Goal: Transaction & Acquisition: Purchase product/service

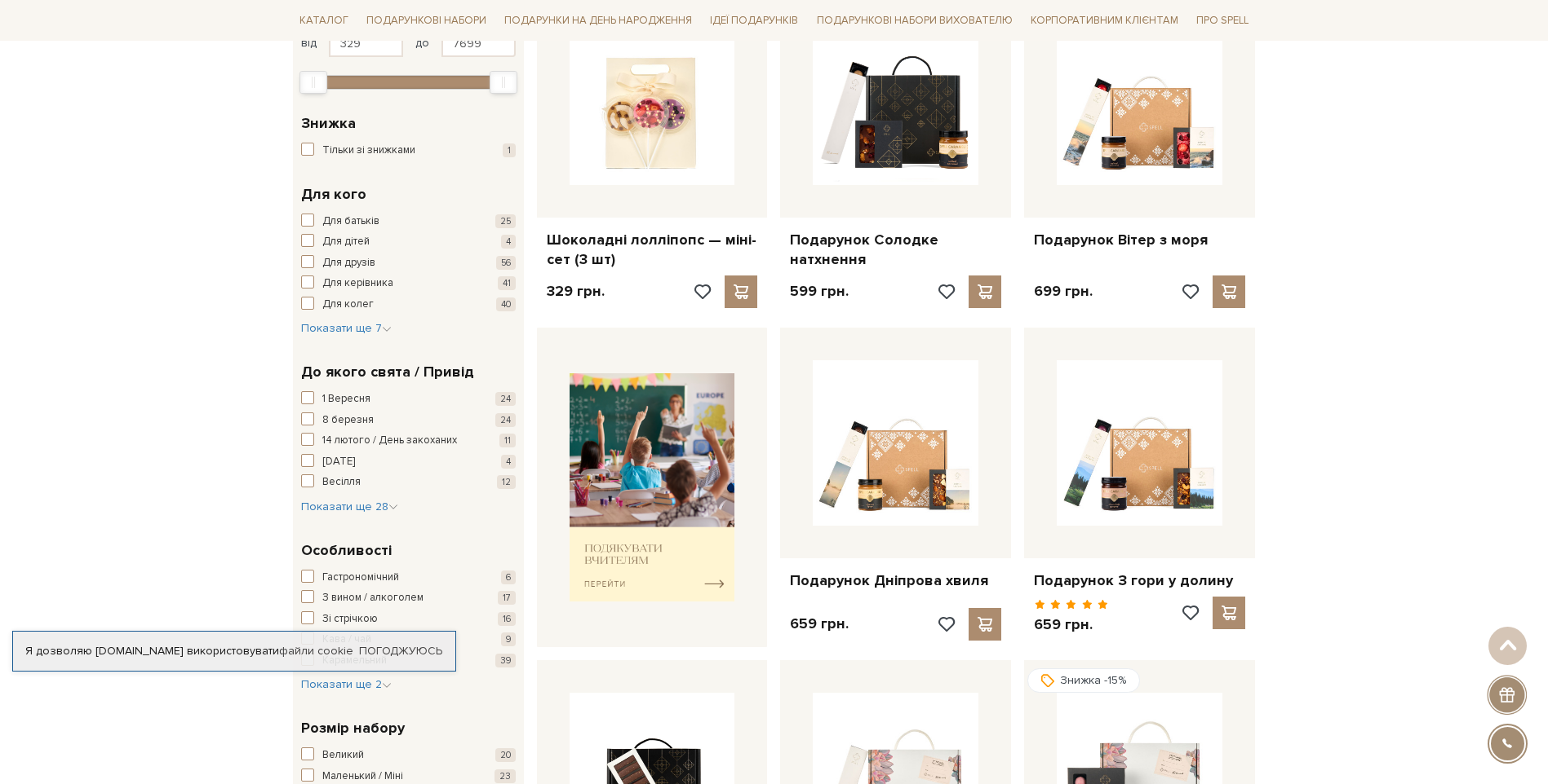
scroll to position [245, 0]
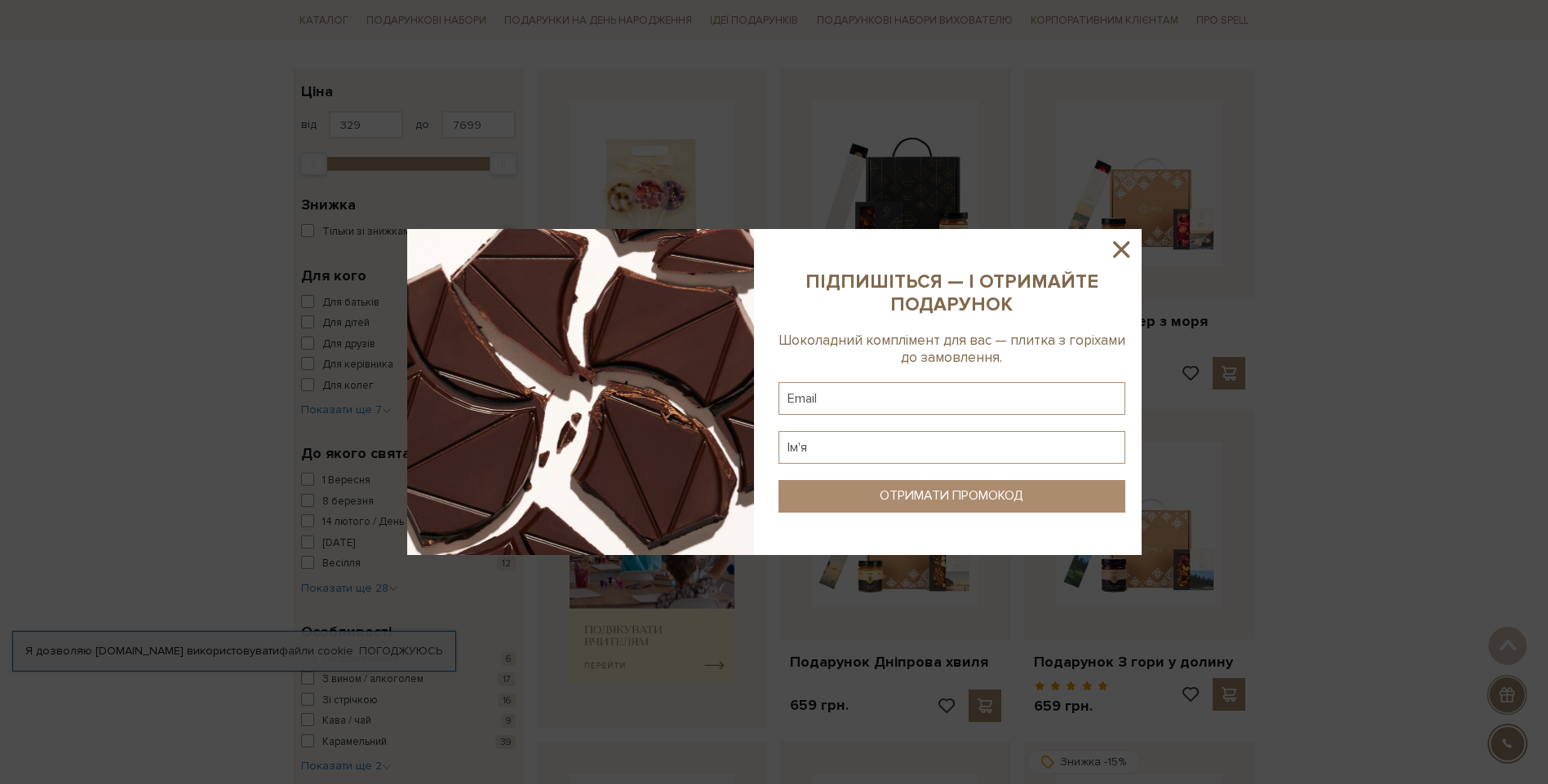
click at [1116, 249] on icon at bounding box center [1121, 250] width 28 height 28
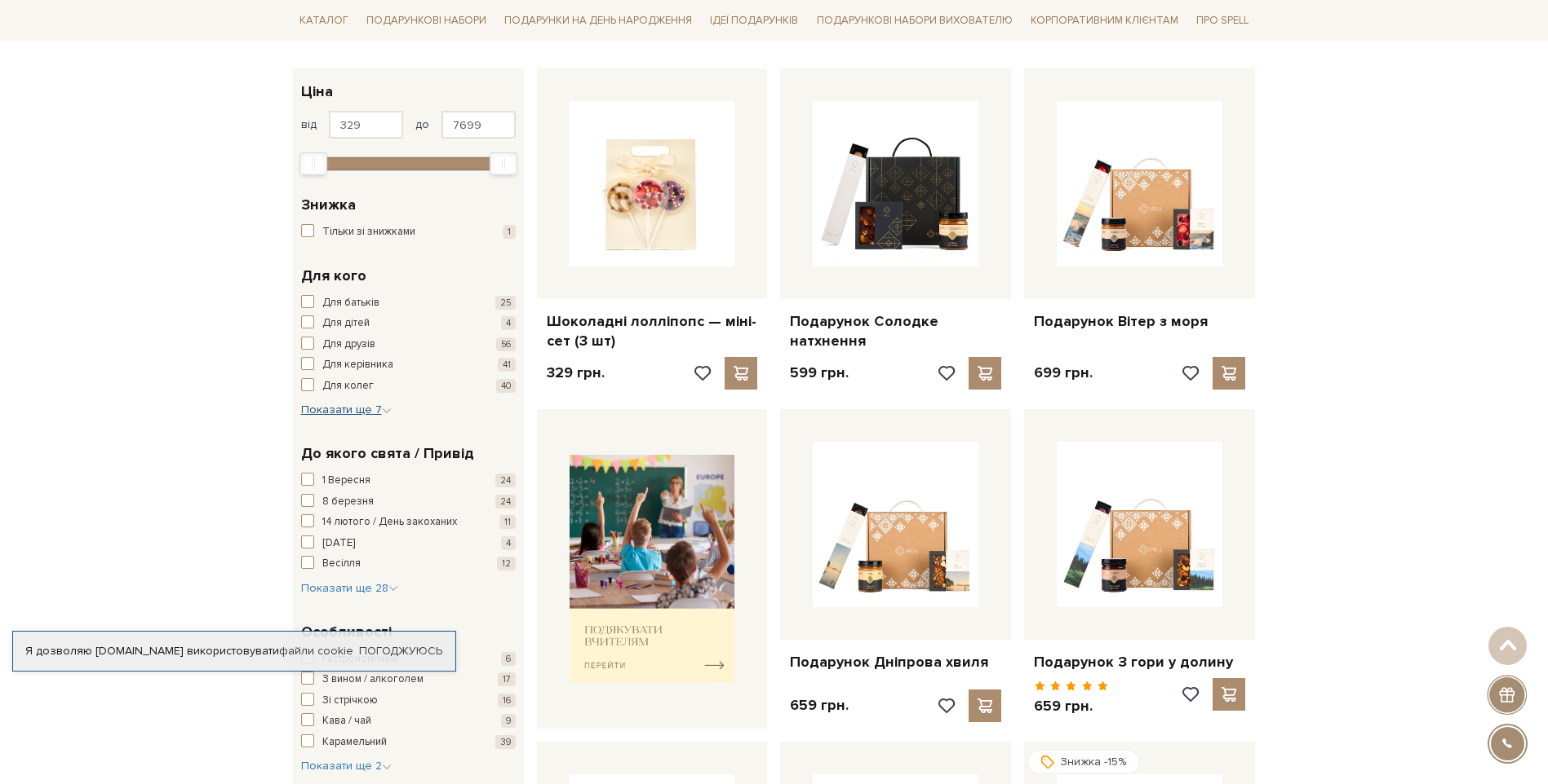
click at [367, 408] on span "Показати ще 7" at bounding box center [346, 410] width 91 height 14
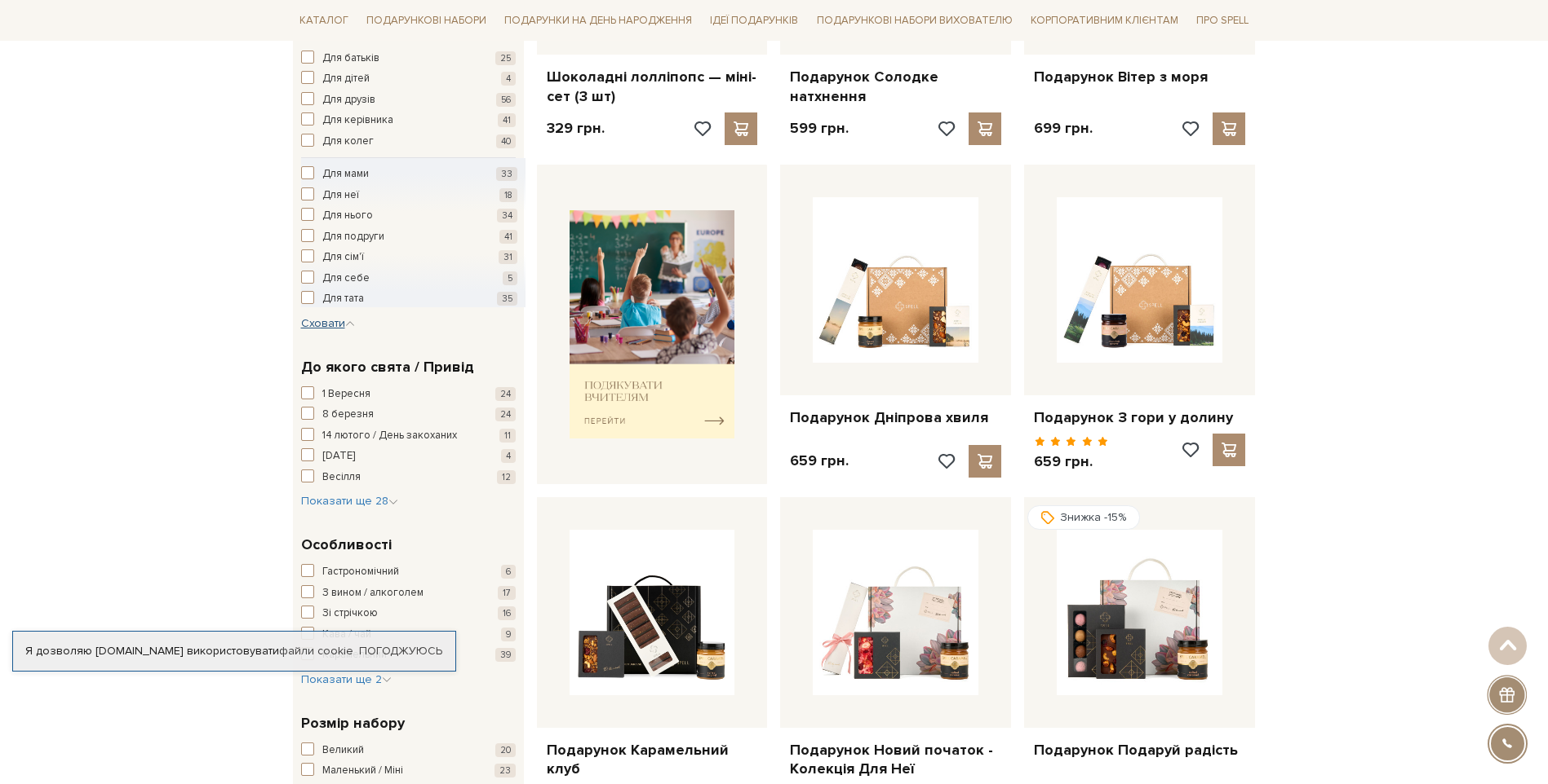
scroll to position [571, 0]
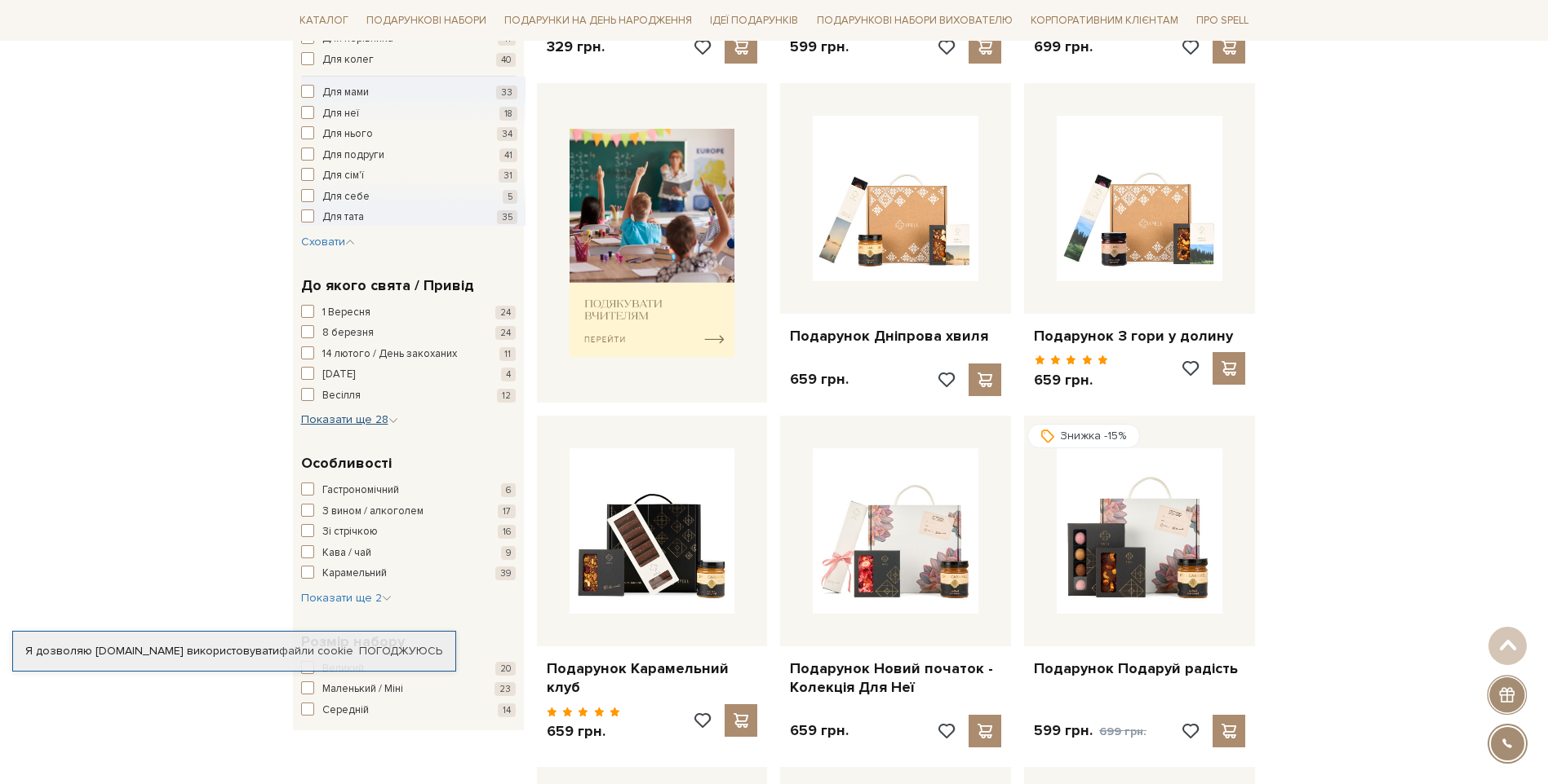
click at [347, 420] on span "Показати ще 28" at bounding box center [349, 420] width 97 height 14
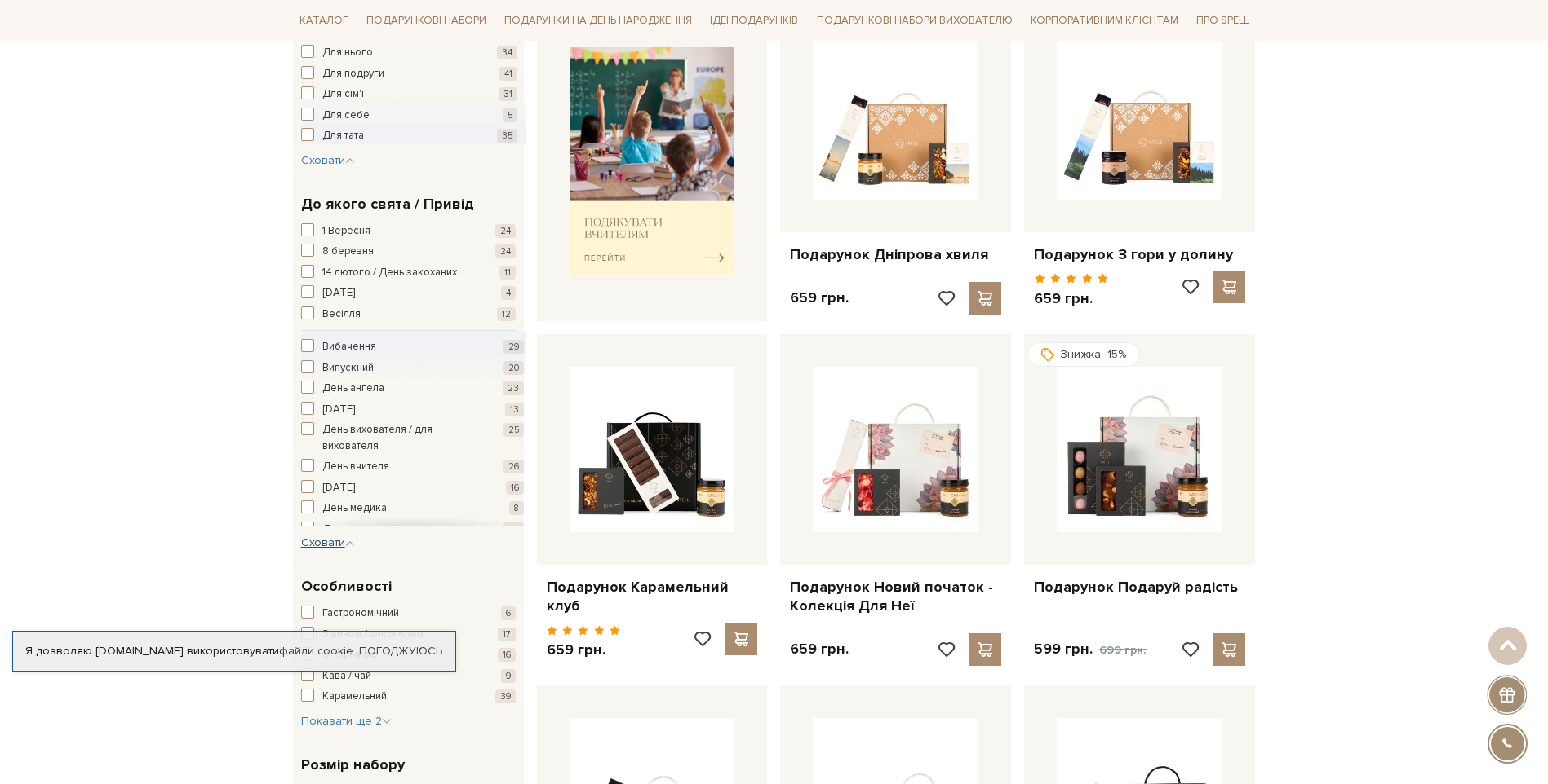
scroll to position [81, 0]
click at [329, 390] on span "День вчителя" at bounding box center [356, 385] width 67 height 17
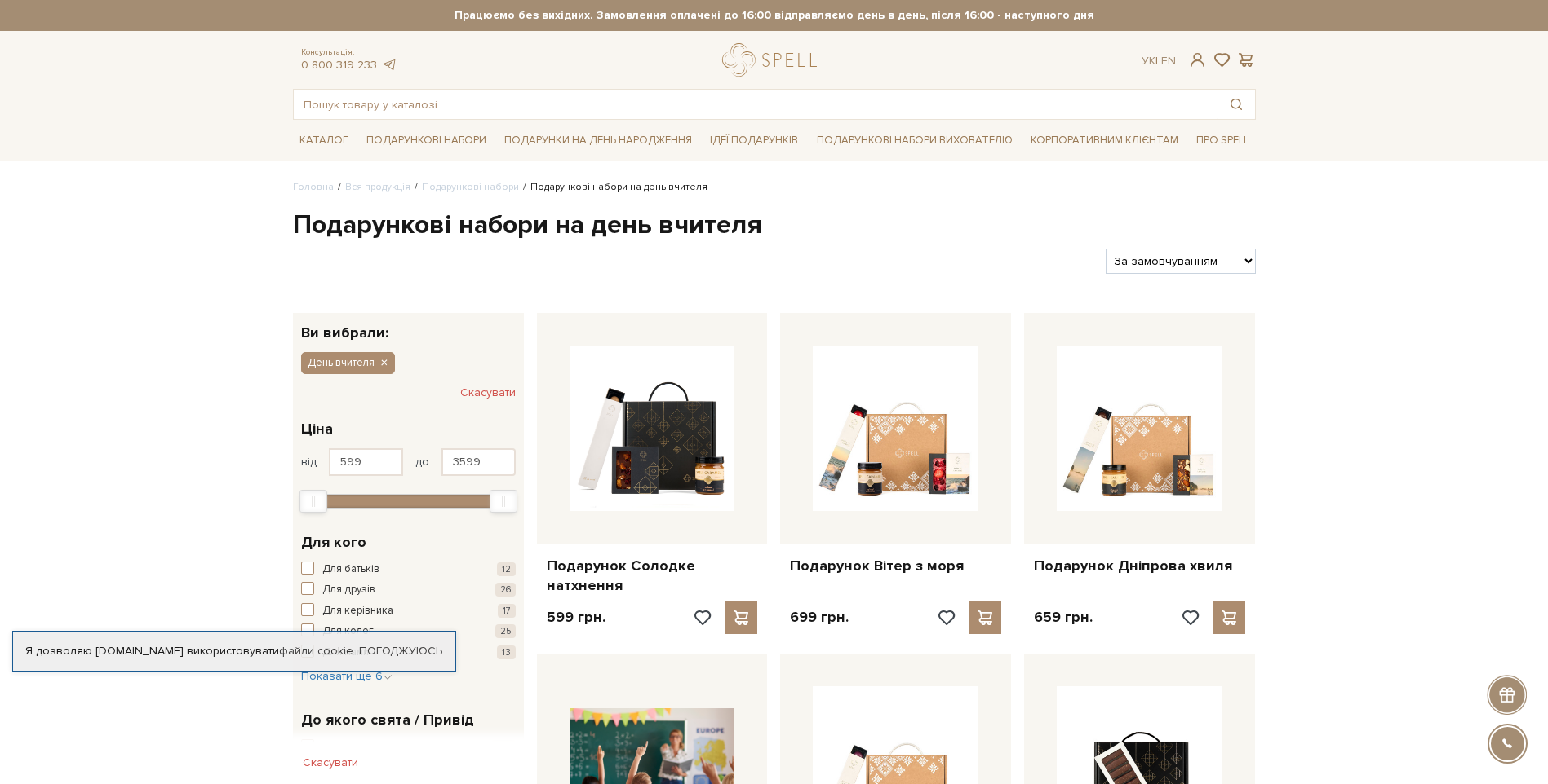
click at [1235, 264] on select "За замовчуванням За Ціною (зростання) За Ціною (зменшення) Новинки За популярні…" at bounding box center [1180, 261] width 150 height 25
select select "https://spellchocolate.com/our-productions/podarunkovi-box/den-vchitelja?sort=p…"
click at [1105, 249] on select "За замовчуванням За Ціною (зростання) За Ціною (зменшення) Новинки За популярні…" at bounding box center [1180, 261] width 150 height 25
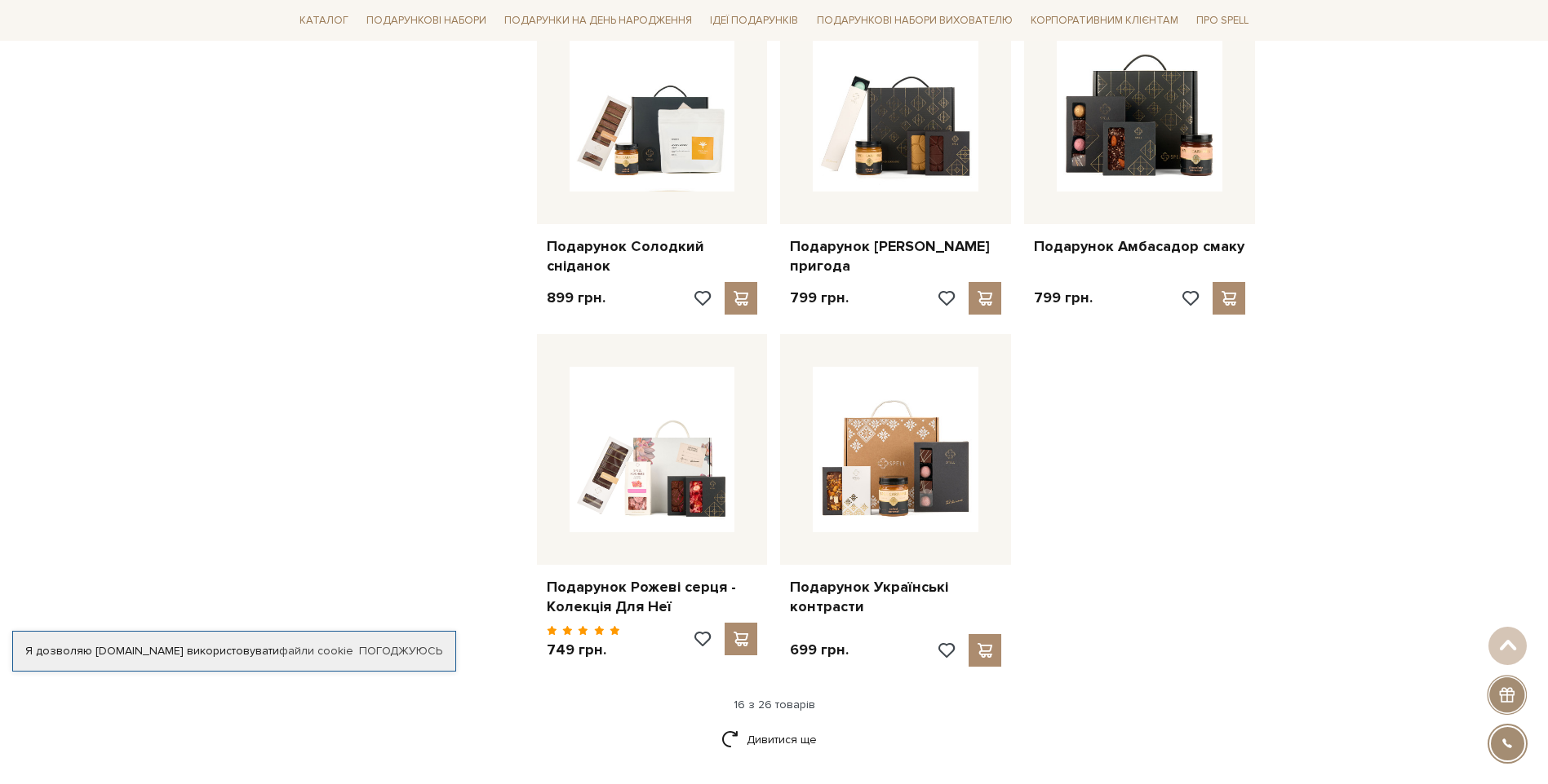
scroll to position [1793, 0]
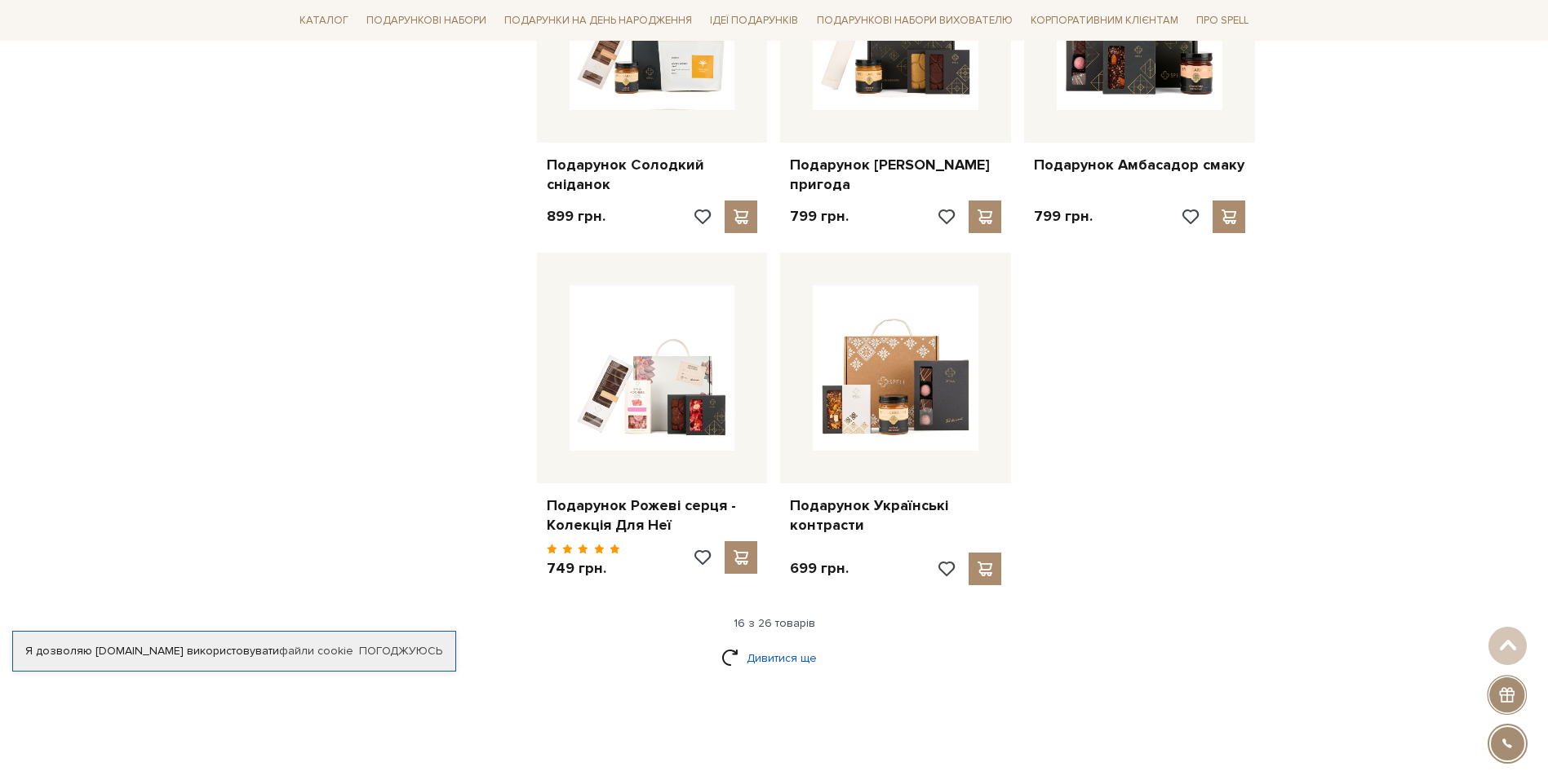
click at [789, 653] on link "Дивитися ще" at bounding box center [774, 658] width 106 height 29
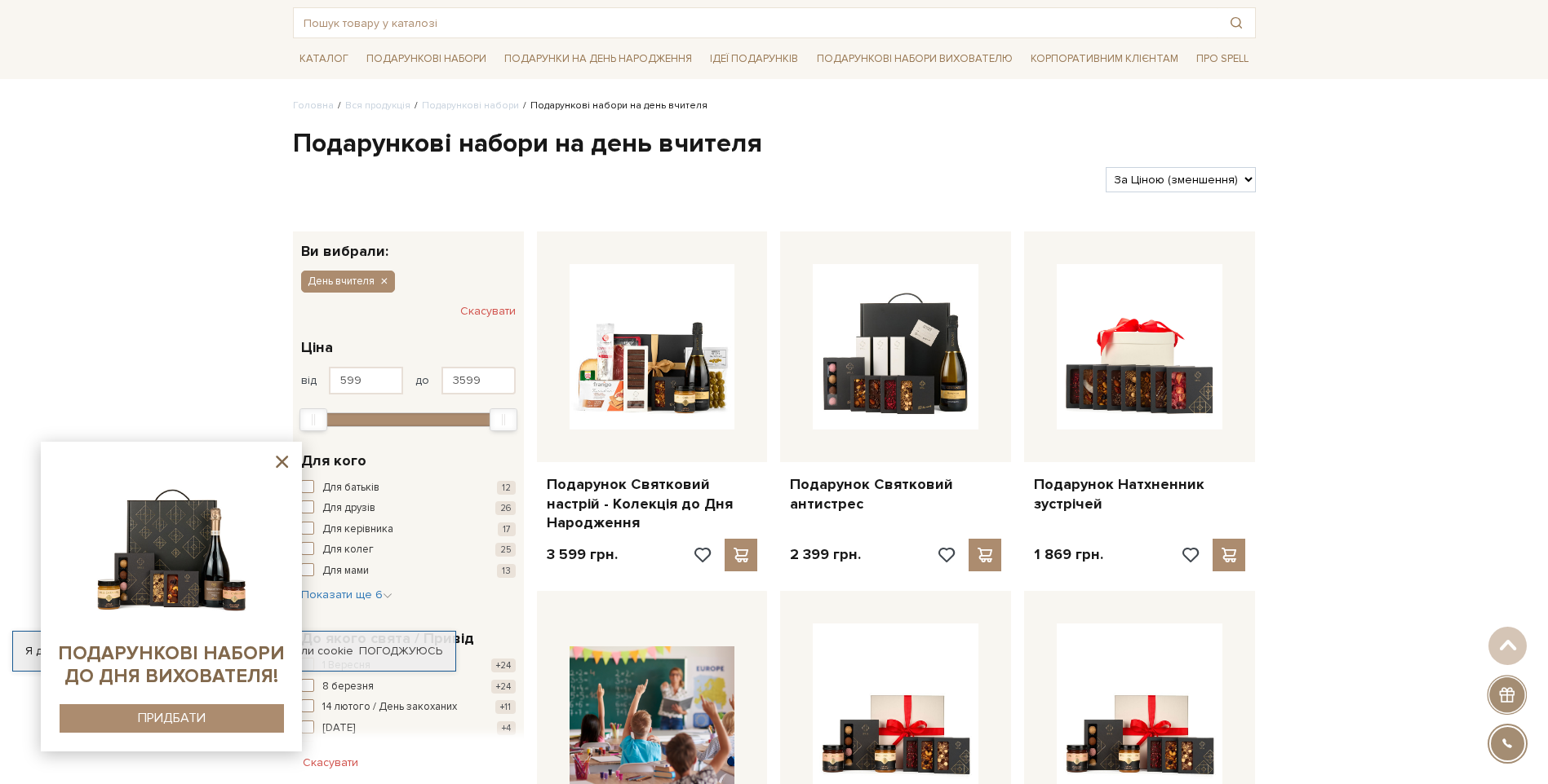
scroll to position [0, 0]
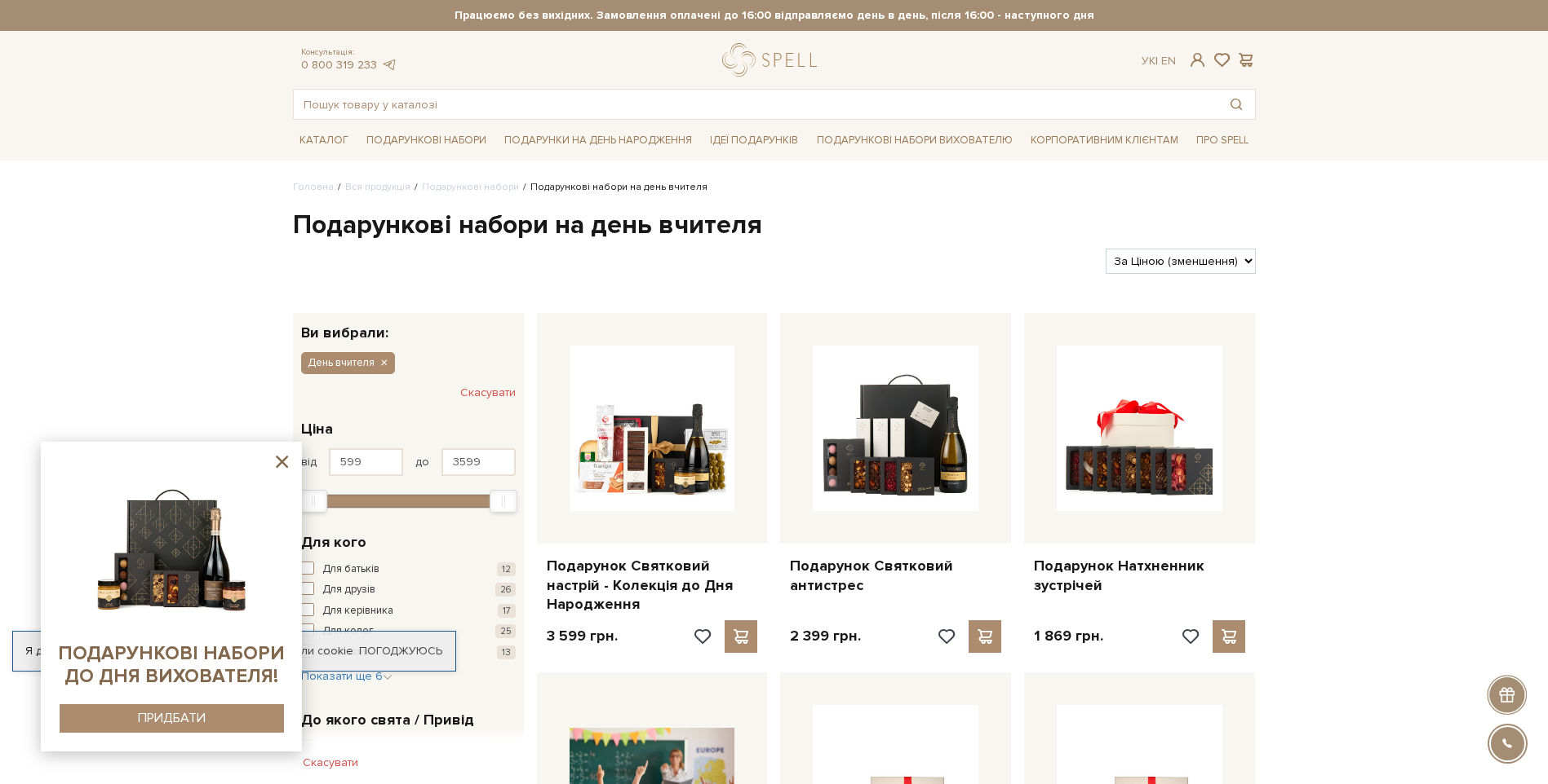
click at [279, 464] on icon at bounding box center [282, 462] width 12 height 12
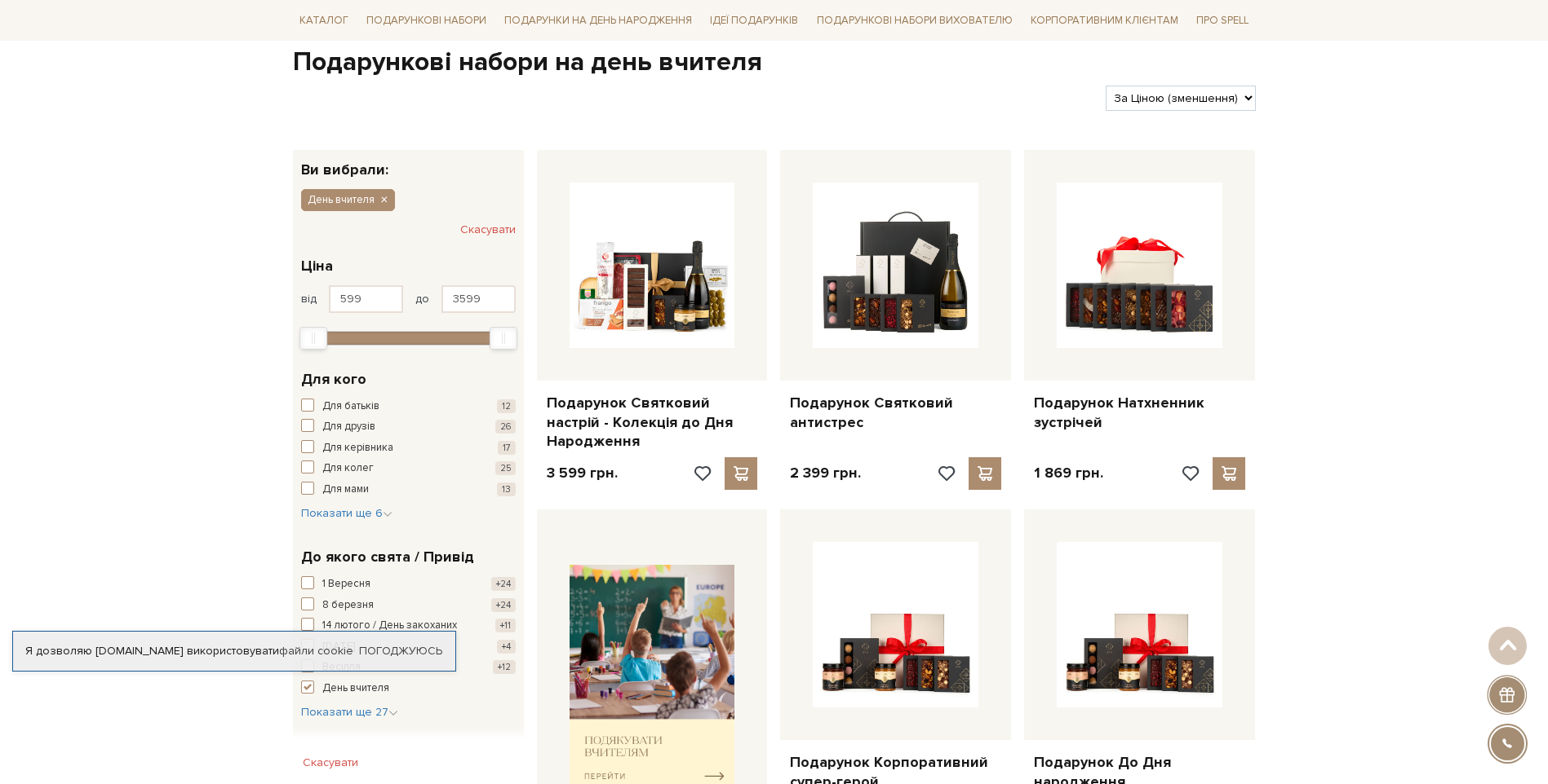
scroll to position [407, 0]
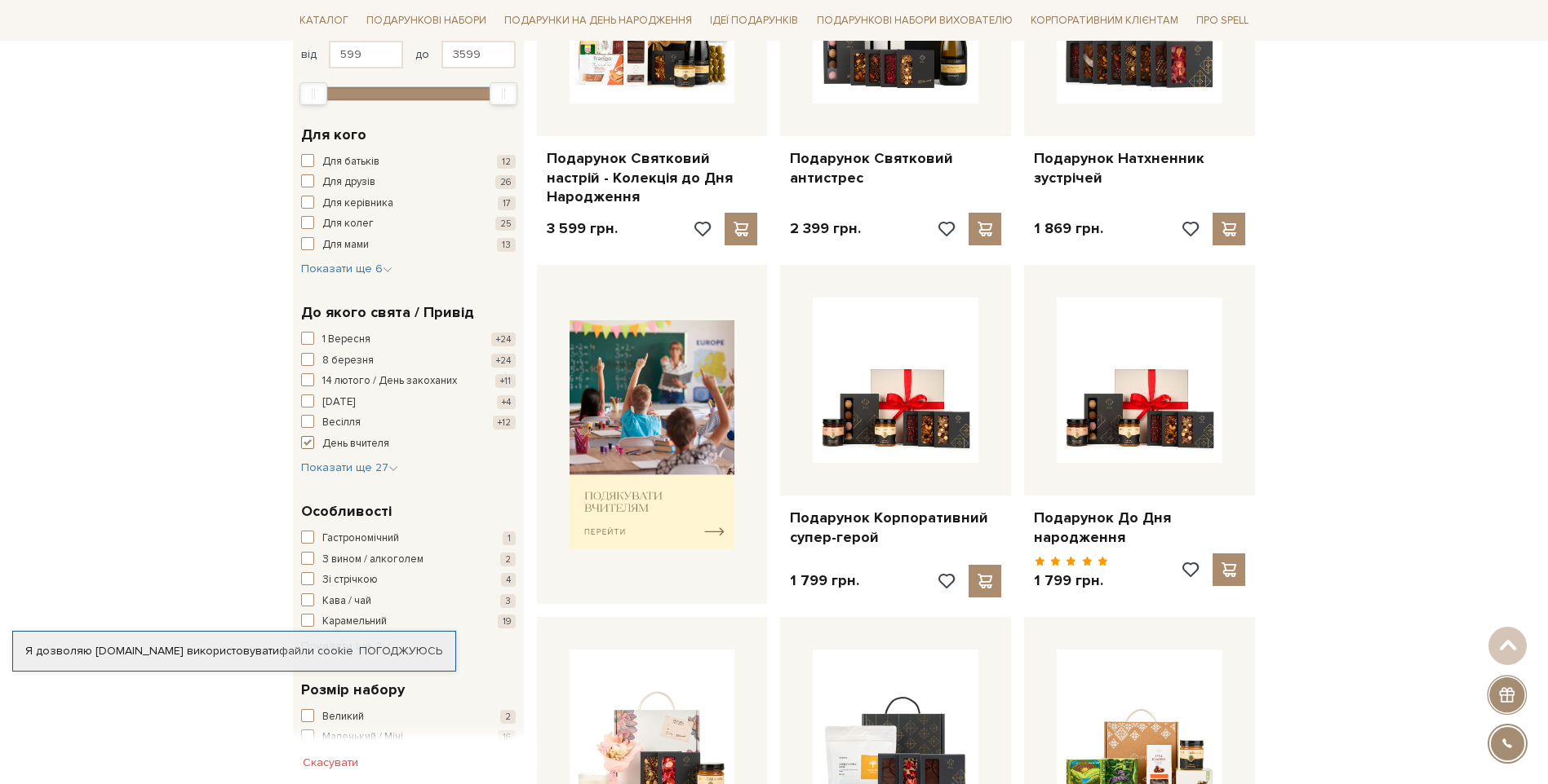
click at [303, 441] on span "button" at bounding box center [307, 442] width 13 height 13
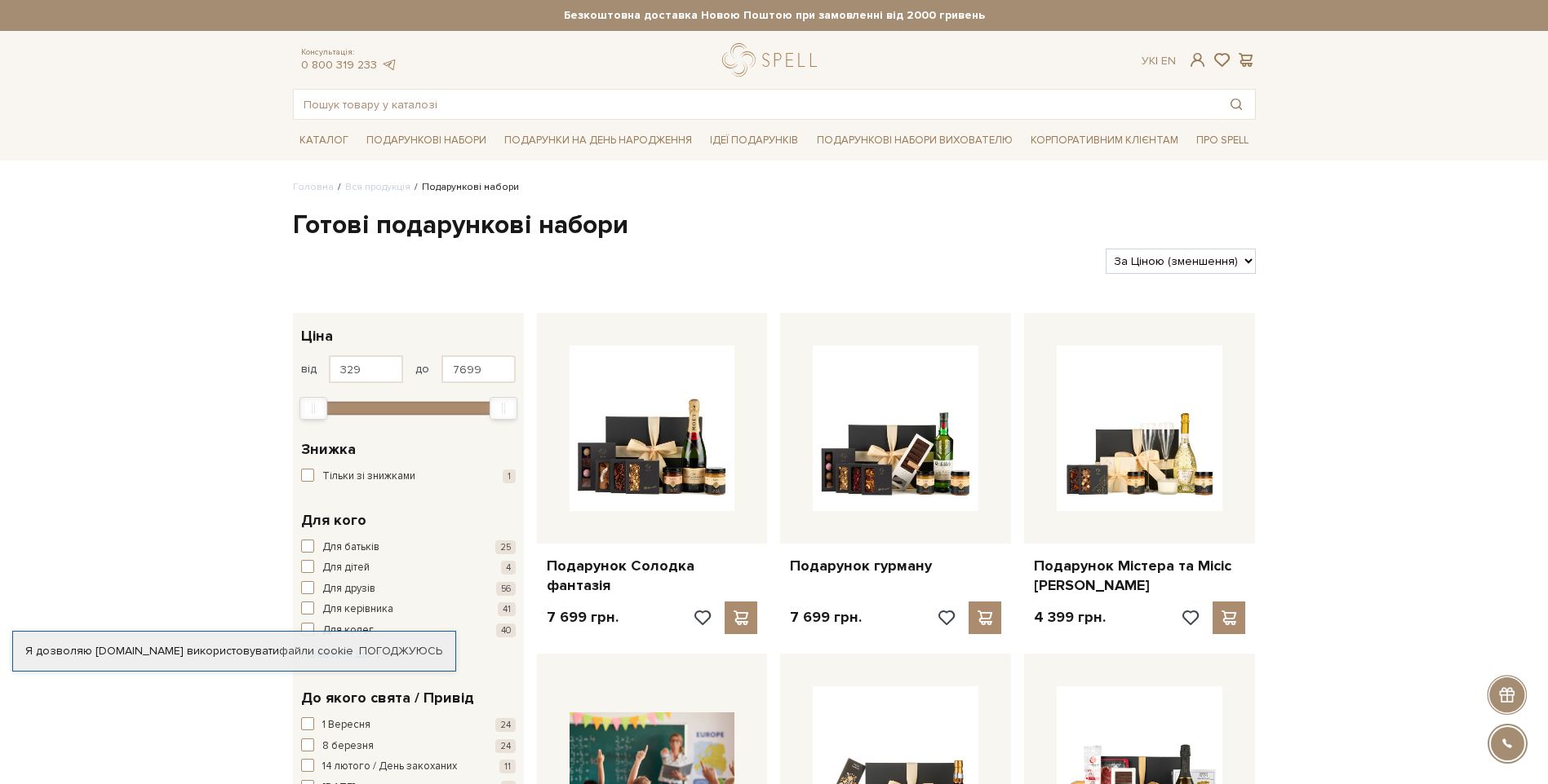
click at [1244, 265] on select "За замовчуванням За Ціною (зростання) За Ціною (зменшення) Новинки За популярні…" at bounding box center [1180, 261] width 150 height 25
select select "https://spellchocolate.com/our-productions/podarunkovi-box/?sort=p.price&order=…"
click at [1105, 249] on select "За замовчуванням За Ціною (зростання) За Ціною (зменшення) Новинки За популярні…" at bounding box center [1180, 261] width 150 height 25
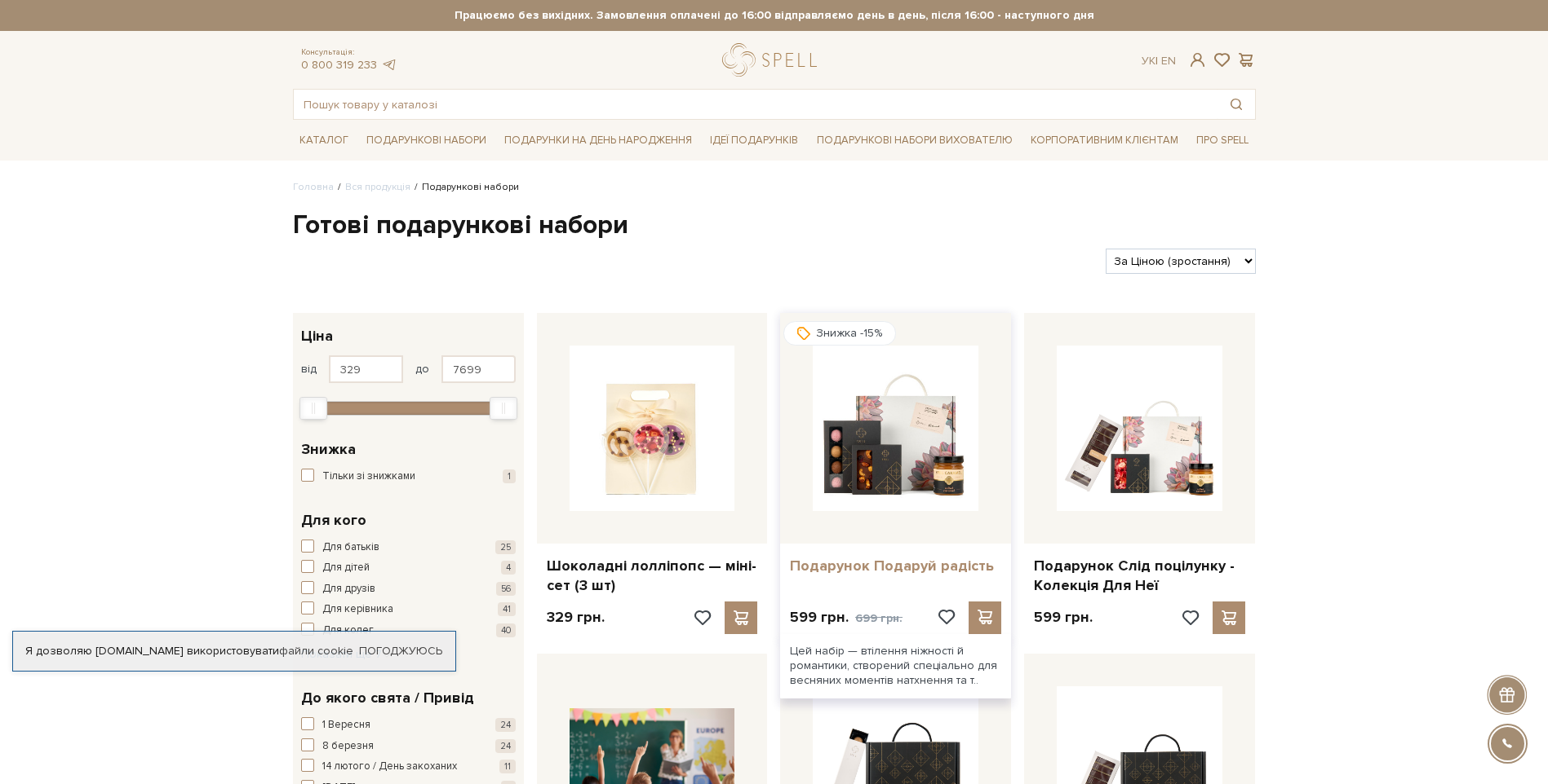
click at [917, 570] on link "Подарунок Подаруй радість" at bounding box center [896, 565] width 212 height 18
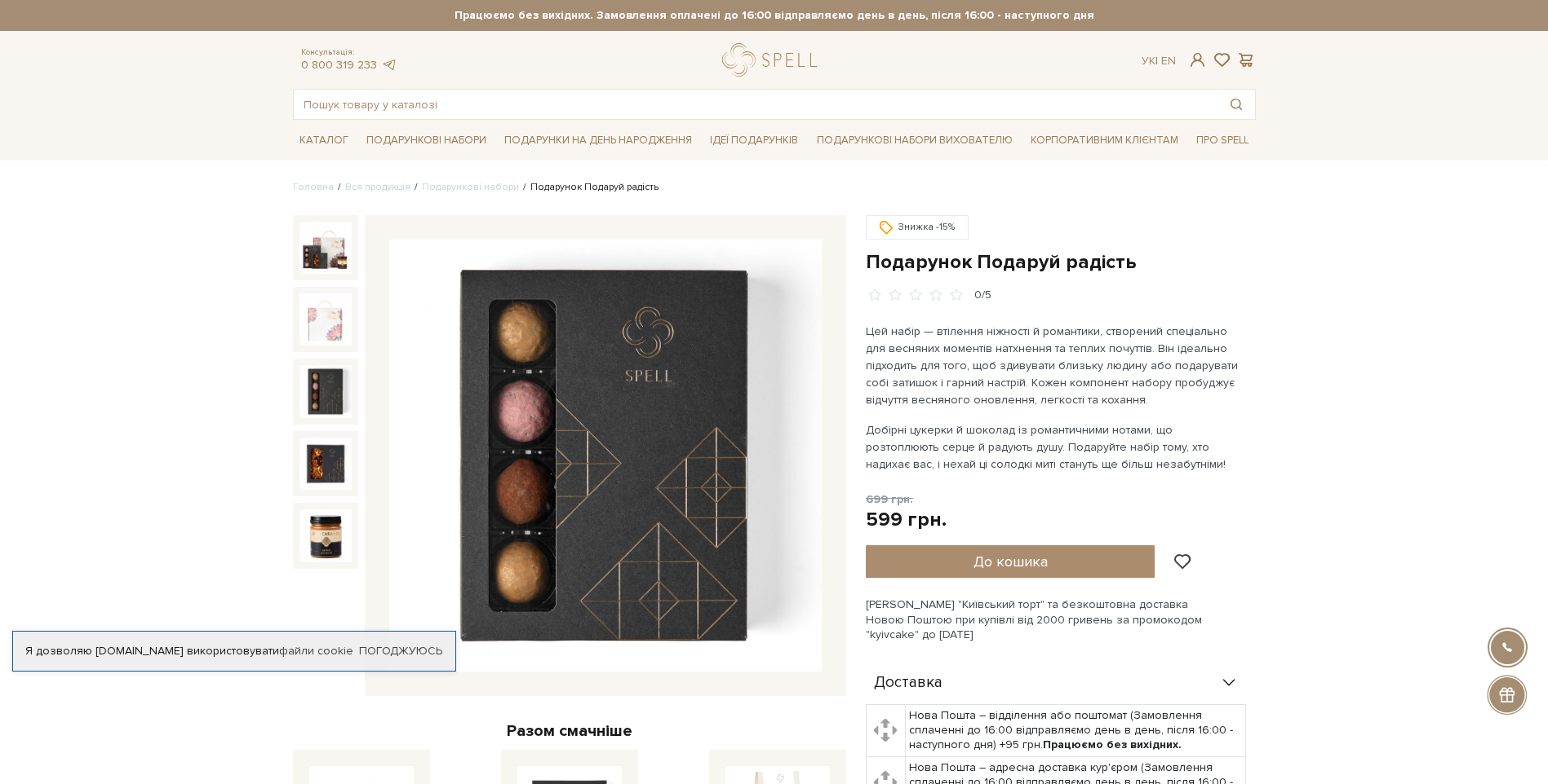
click at [334, 379] on img at bounding box center [325, 392] width 52 height 52
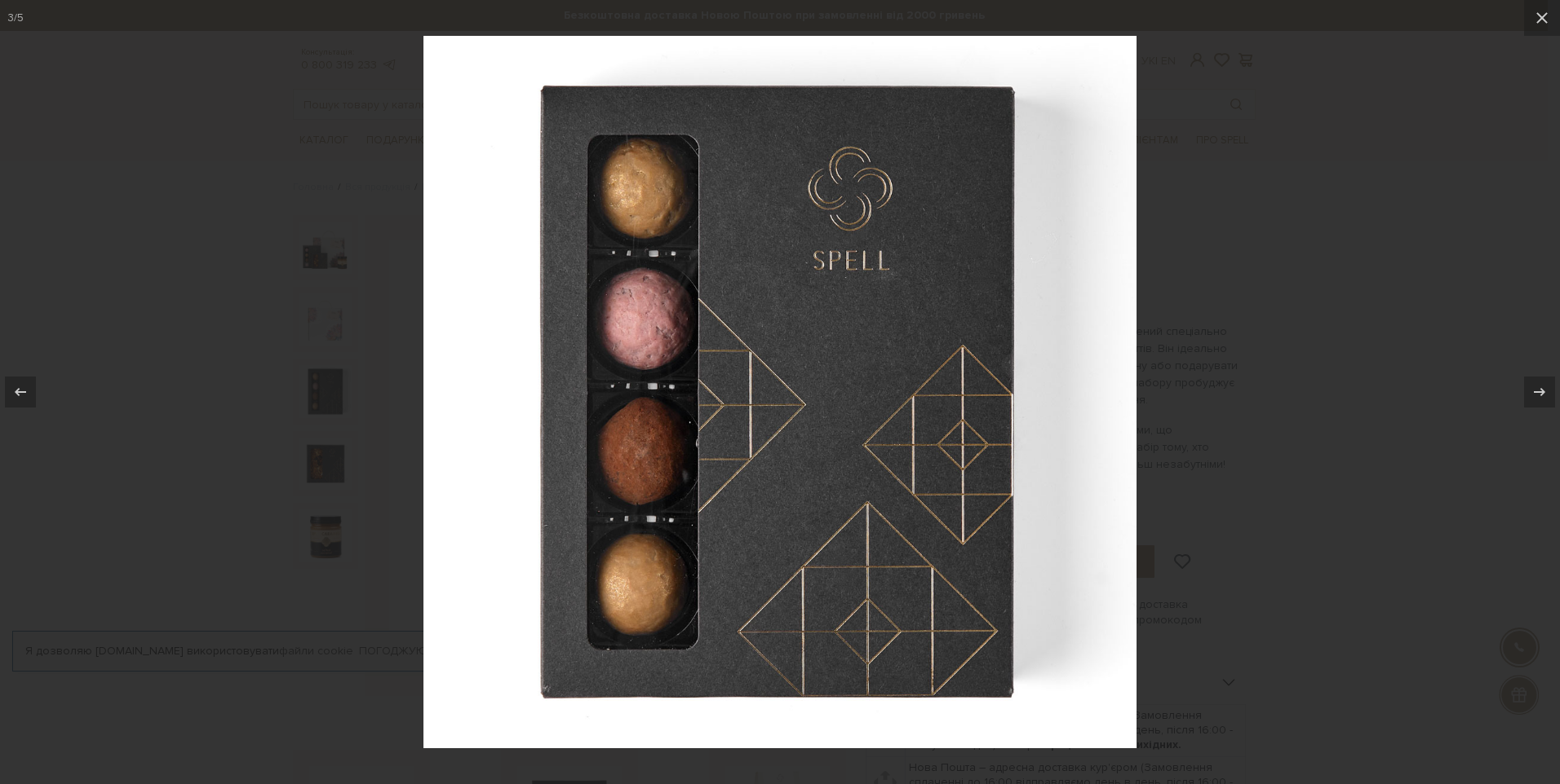
click at [1027, 389] on img at bounding box center [779, 392] width 713 height 712
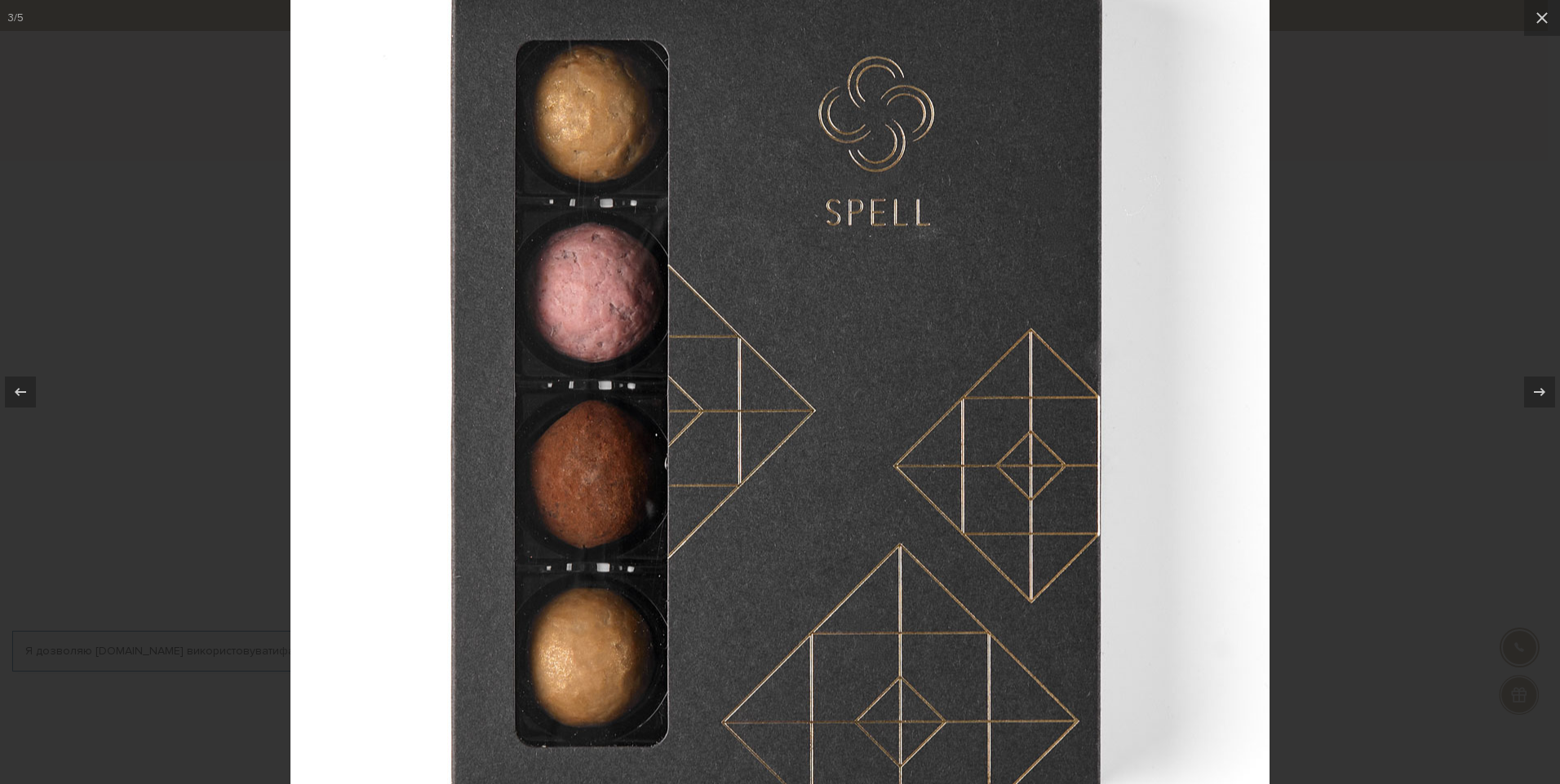
click at [1028, 395] on img at bounding box center [780, 393] width 979 height 979
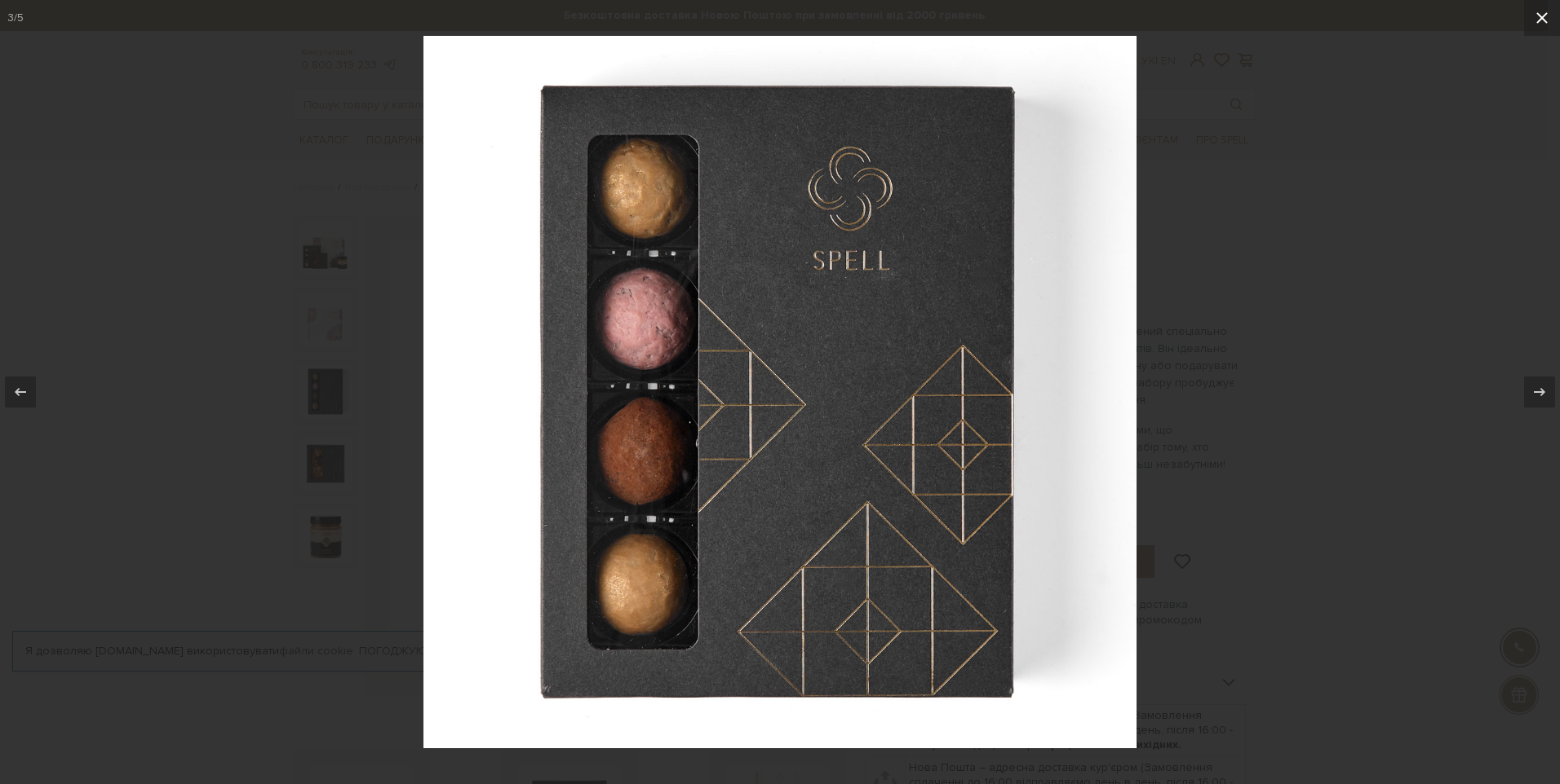
click at [1545, 17] on icon at bounding box center [1542, 17] width 19 height 19
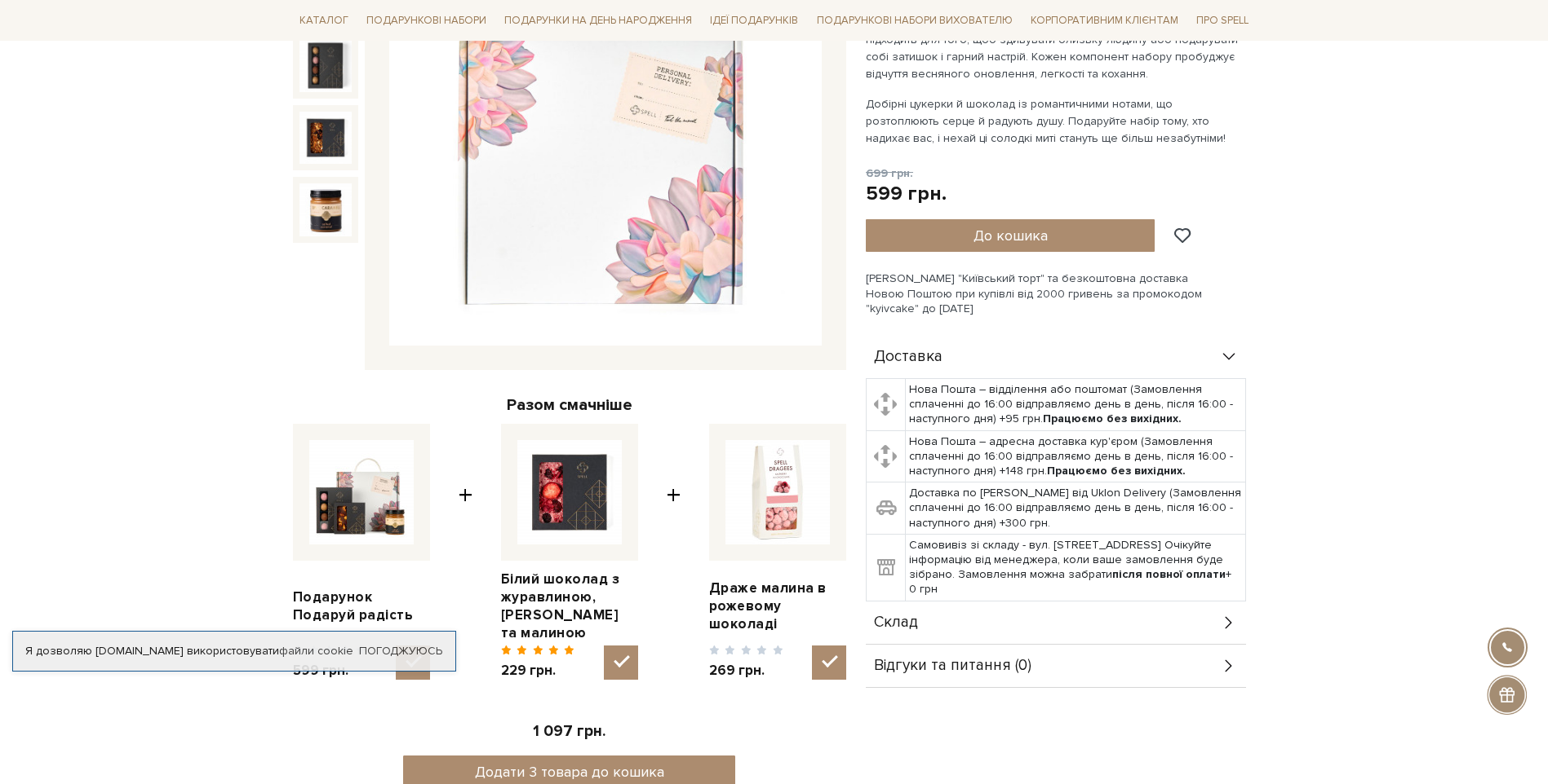
scroll to position [489, 0]
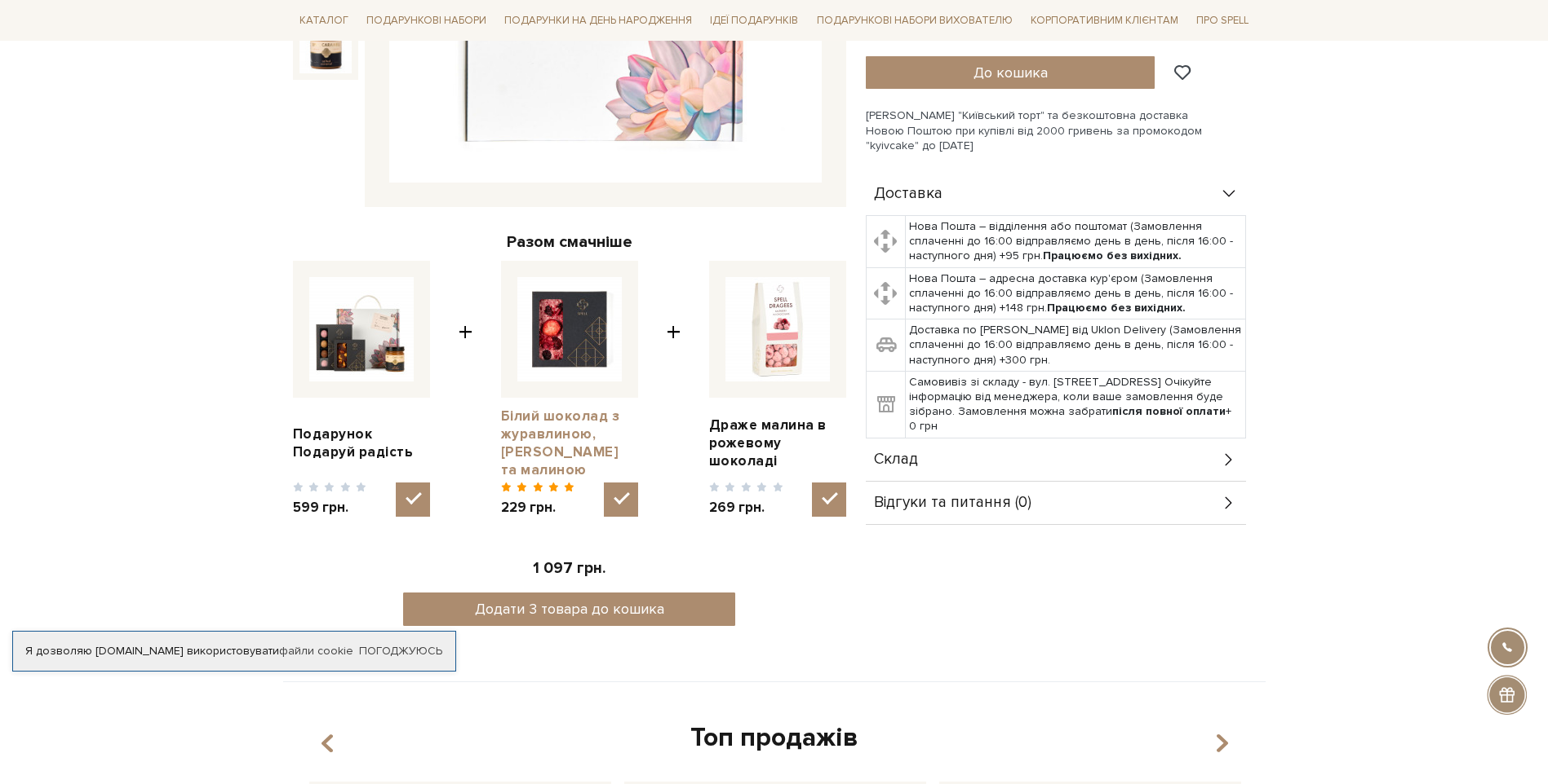
click at [543, 444] on link "Білий шоколад з журавлиною, [PERSON_NAME] та малиною" at bounding box center [569, 443] width 137 height 72
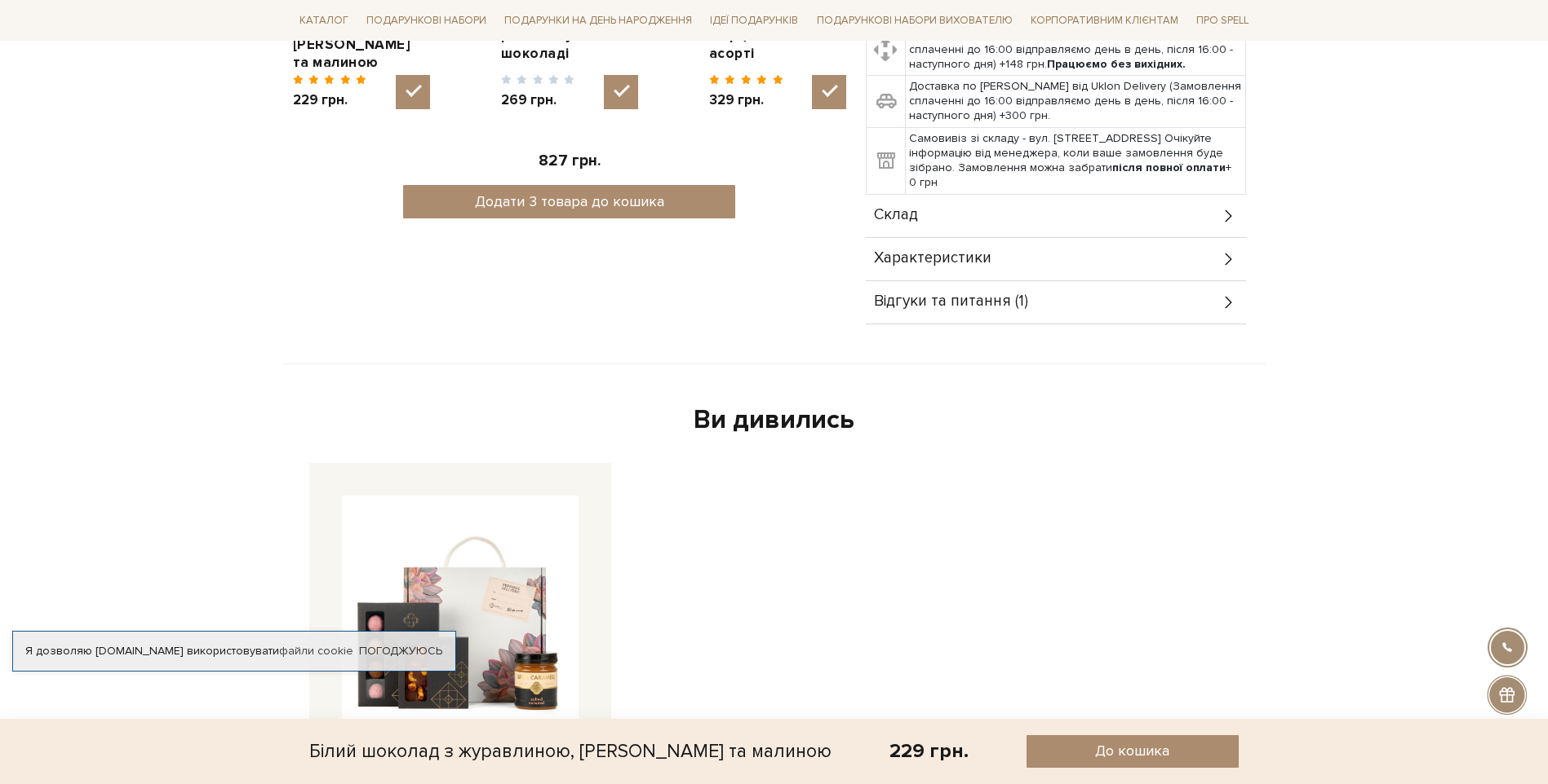
scroll to position [1223, 0]
